Goal: Navigation & Orientation: Find specific page/section

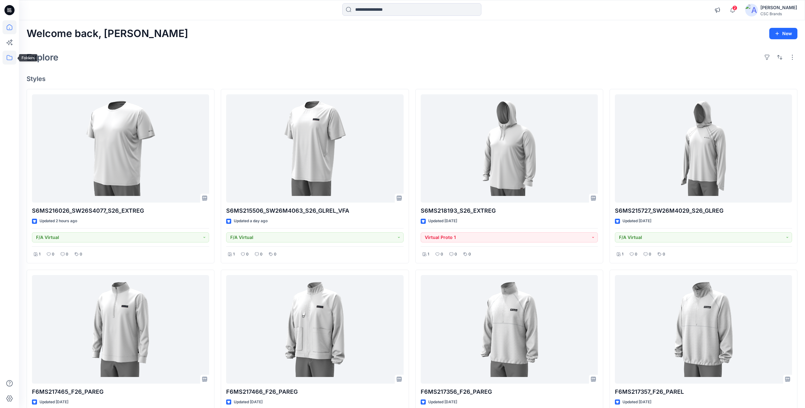
click at [8, 58] on icon at bounding box center [10, 58] width 14 height 14
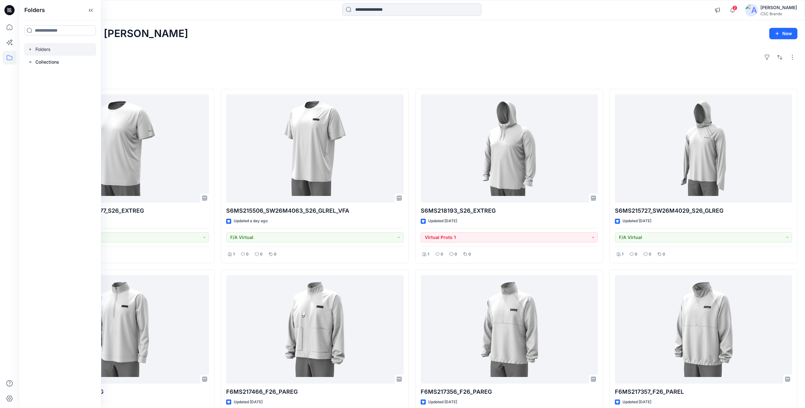
click at [44, 52] on div at bounding box center [60, 49] width 72 height 13
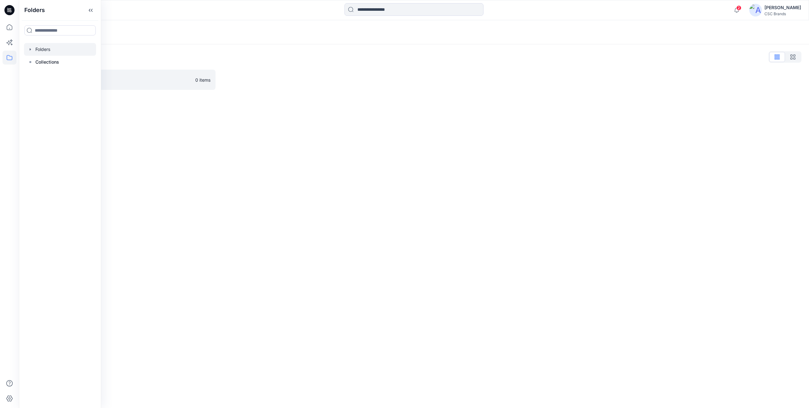
click at [291, 70] on div at bounding box center [316, 80] width 189 height 20
click at [58, 83] on p "FGV_KPA" at bounding box center [115, 79] width 151 height 9
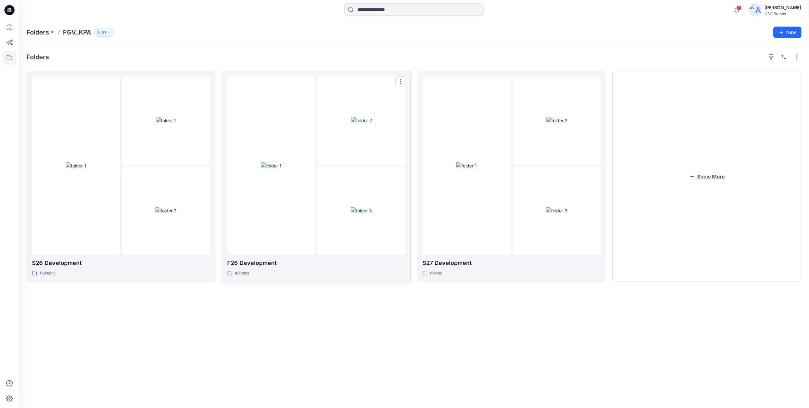
click at [298, 214] on div at bounding box center [271, 165] width 88 height 178
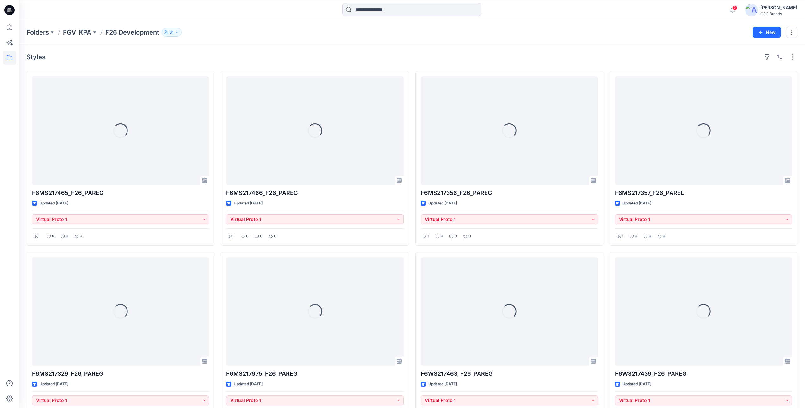
click at [557, 32] on div "Folders FGV_KPA F26 Development 61" at bounding box center [387, 32] width 721 height 9
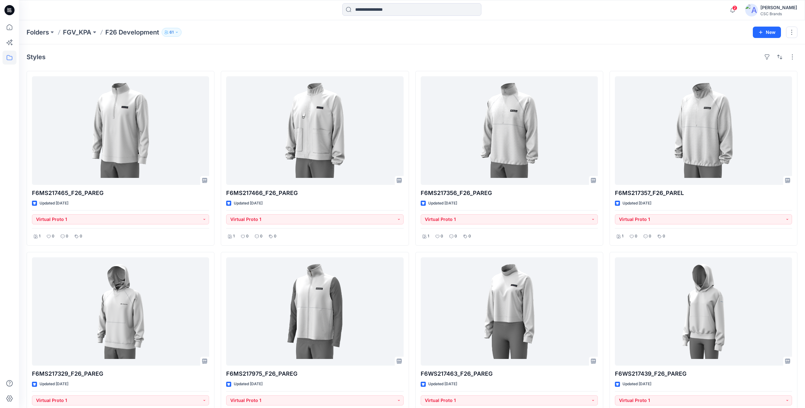
click at [538, 33] on div "Folders FGV_KPA F26 Development 61" at bounding box center [387, 32] width 721 height 9
click at [498, 28] on div "Folders FGV_KPA F26 Development 61" at bounding box center [387, 32] width 721 height 9
click at [737, 10] on span "2" at bounding box center [734, 7] width 5 height 5
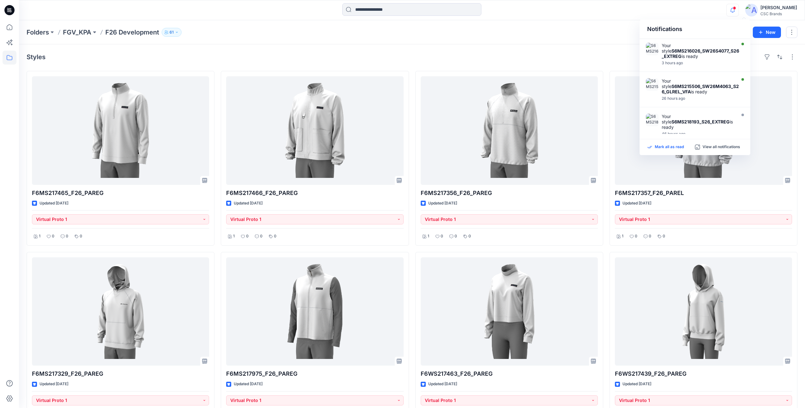
click at [672, 149] on p "Mark all as read" at bounding box center [668, 147] width 29 height 6
click at [738, 10] on icon "button" at bounding box center [732, 10] width 12 height 13
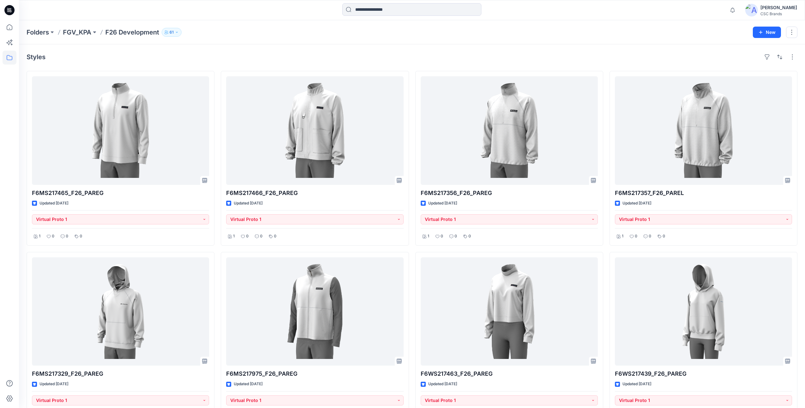
click at [523, 26] on div "Folders FGV_KPA F26 Development 61 New" at bounding box center [412, 32] width 786 height 24
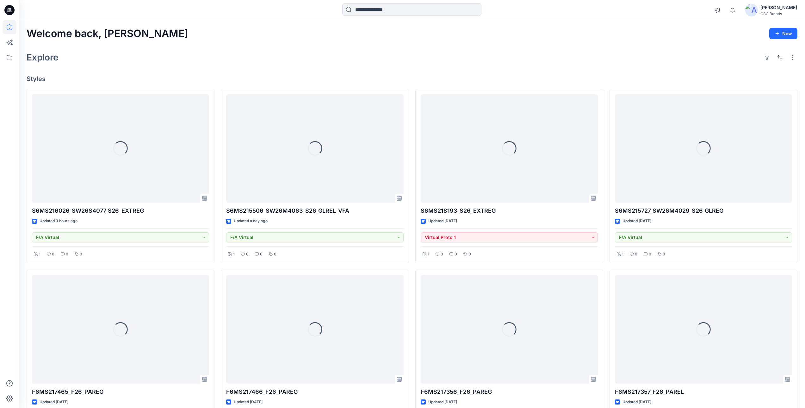
click at [598, 7] on div at bounding box center [411, 10] width 393 height 14
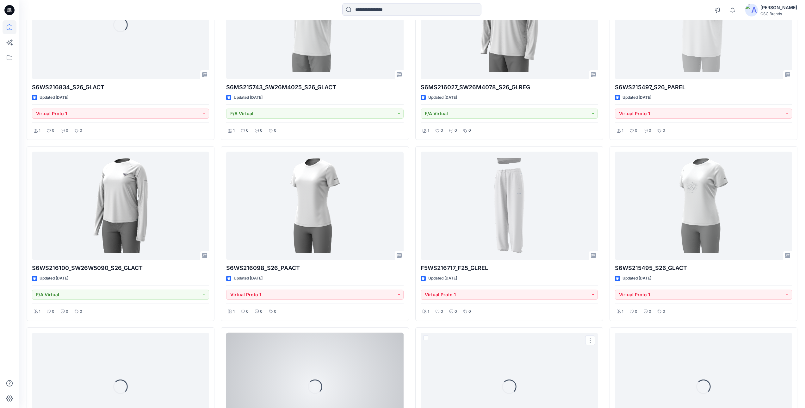
scroll to position [7298, 0]
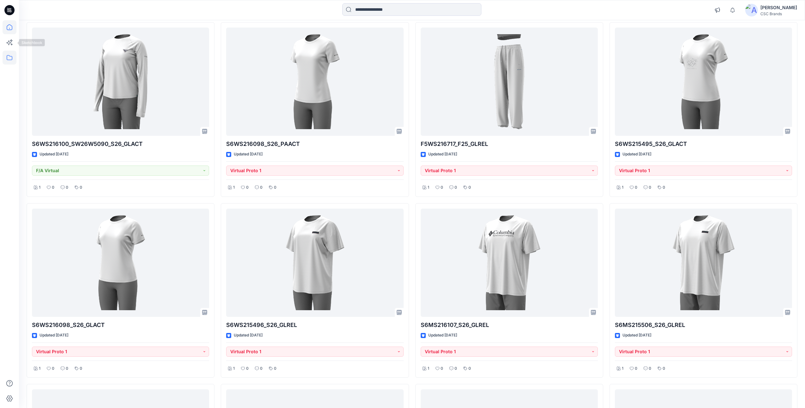
click at [9, 54] on icon at bounding box center [10, 58] width 14 height 14
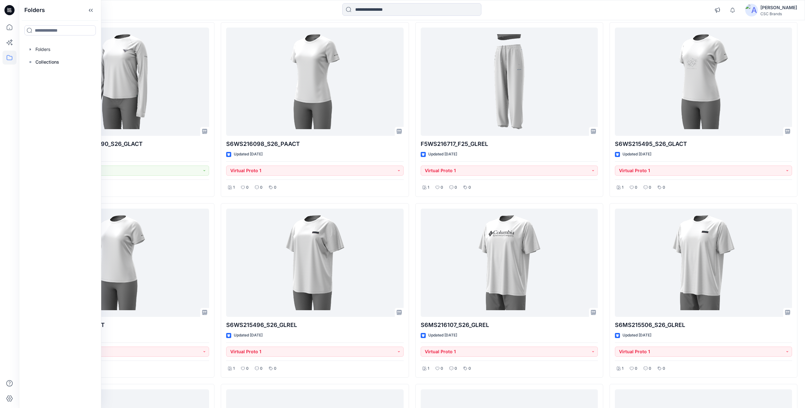
click at [61, 48] on div at bounding box center [60, 49] width 72 height 13
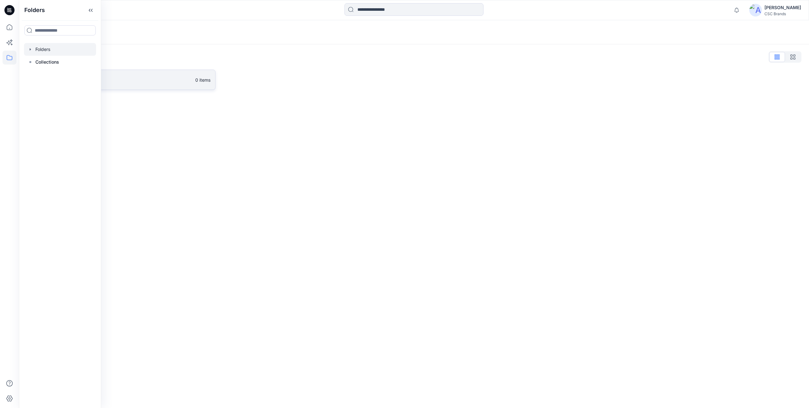
click at [154, 79] on p "FGV_KPA" at bounding box center [115, 79] width 151 height 9
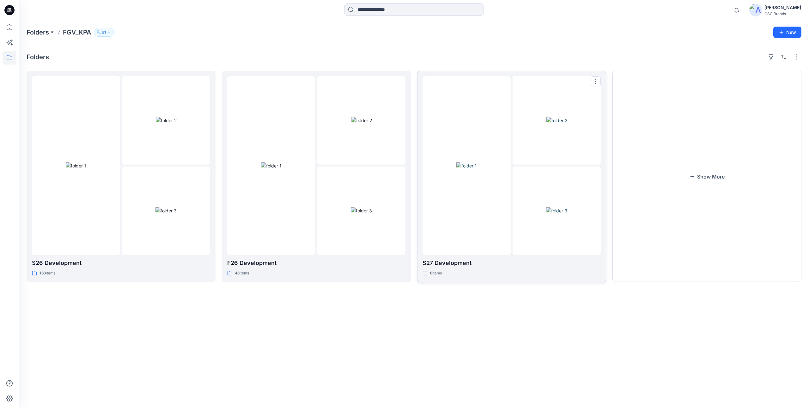
click at [479, 236] on div at bounding box center [467, 165] width 88 height 178
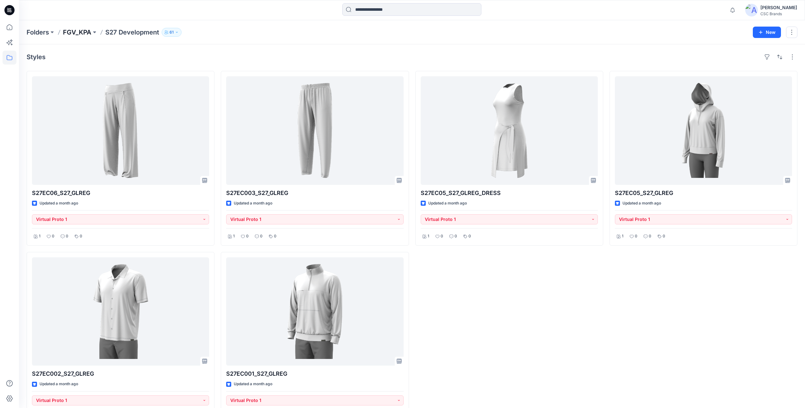
click at [78, 33] on p "FGV_KPA" at bounding box center [77, 32] width 28 height 9
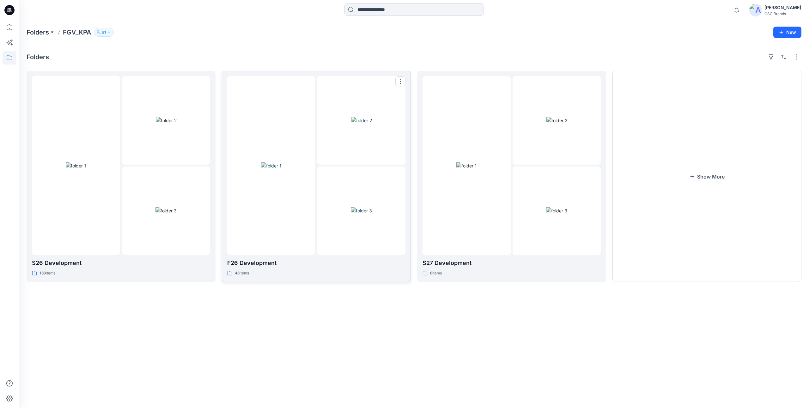
click at [282, 169] on img at bounding box center [271, 165] width 21 height 7
